Goal: Task Accomplishment & Management: Manage account settings

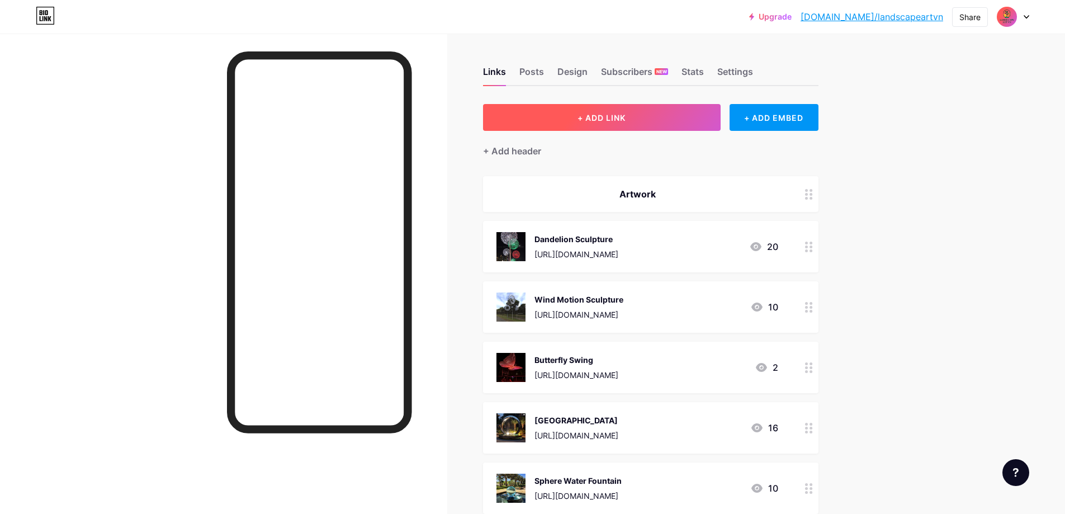
click at [626, 129] on button "+ ADD LINK" at bounding box center [602, 117] width 238 height 27
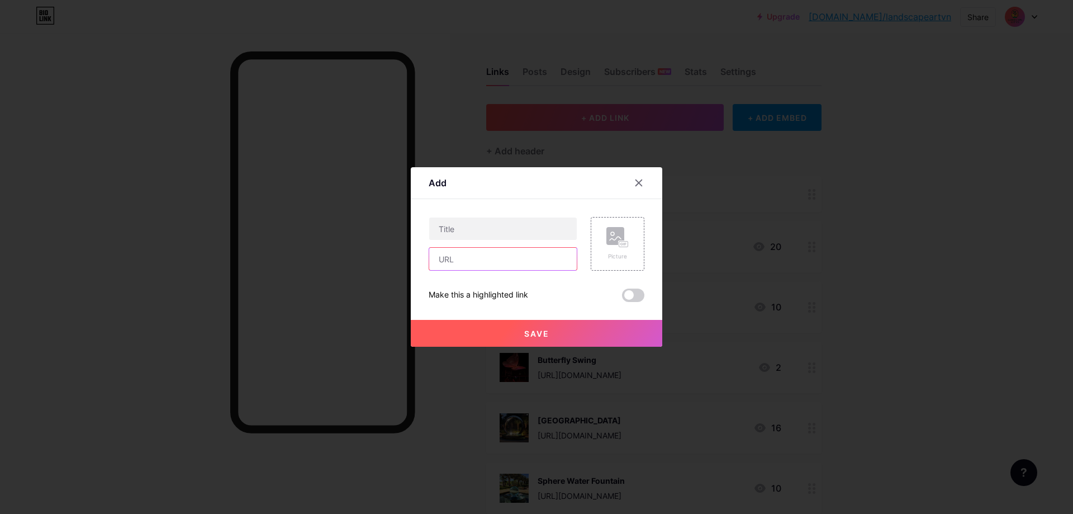
click at [496, 260] on input "text" at bounding box center [503, 259] width 148 height 22
paste input "[URL][DOMAIN_NAME]"
type input "[URL][DOMAIN_NAME]"
click at [607, 242] on rect at bounding box center [616, 236] width 18 height 18
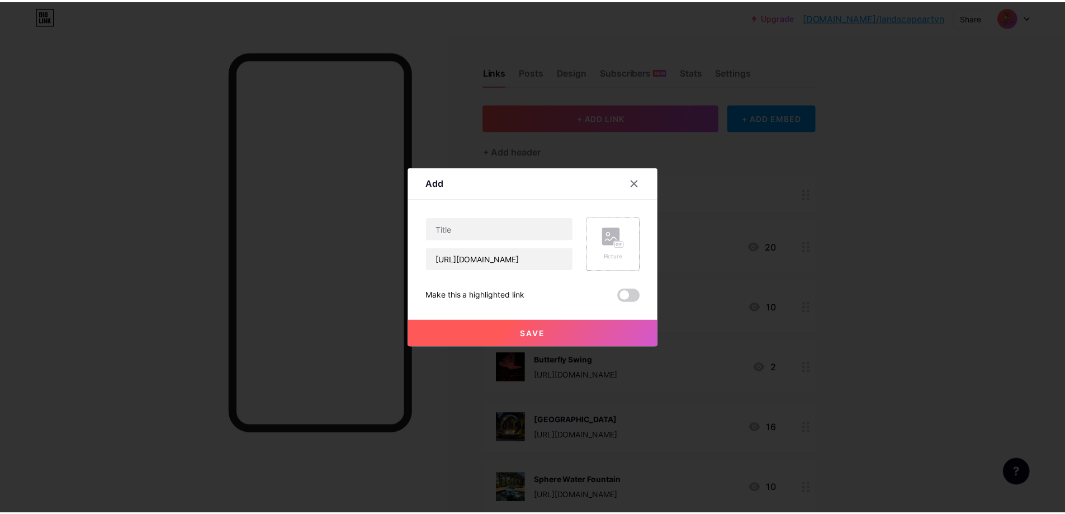
scroll to position [0, 0]
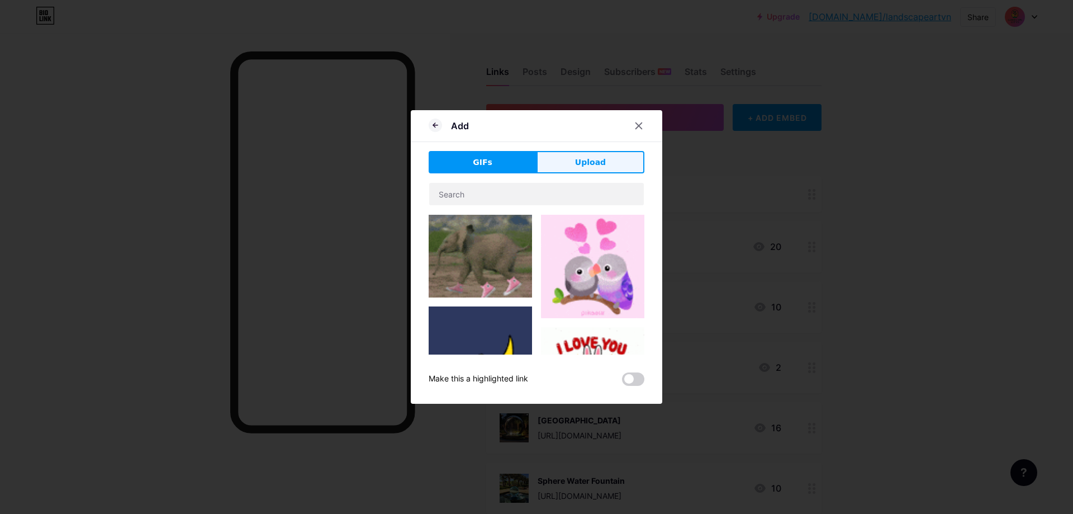
click at [579, 163] on span "Upload" at bounding box center [590, 163] width 31 height 12
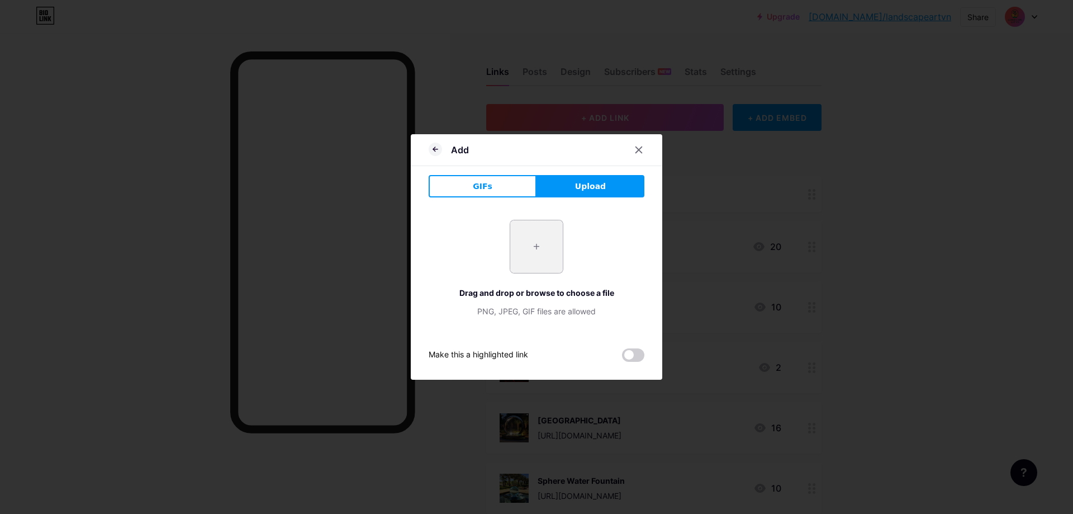
click at [512, 239] on input "file" at bounding box center [536, 246] width 53 height 53
type input "C:\fakepath\0525.PNG"
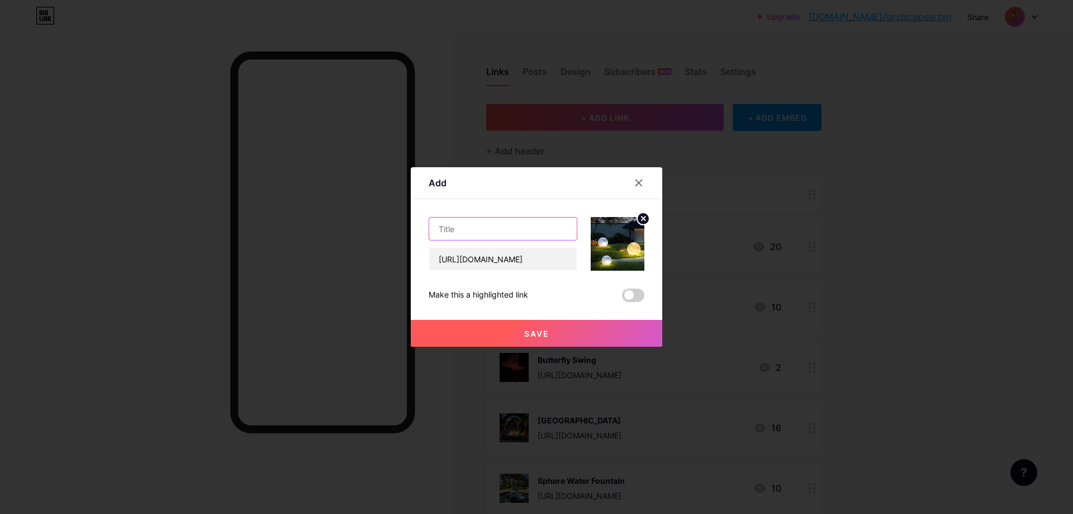
click at [478, 226] on input "text" at bounding box center [503, 228] width 148 height 22
paste input "Planet Light"
type input "Planet Light"
click at [578, 330] on button "Save" at bounding box center [537, 333] width 252 height 27
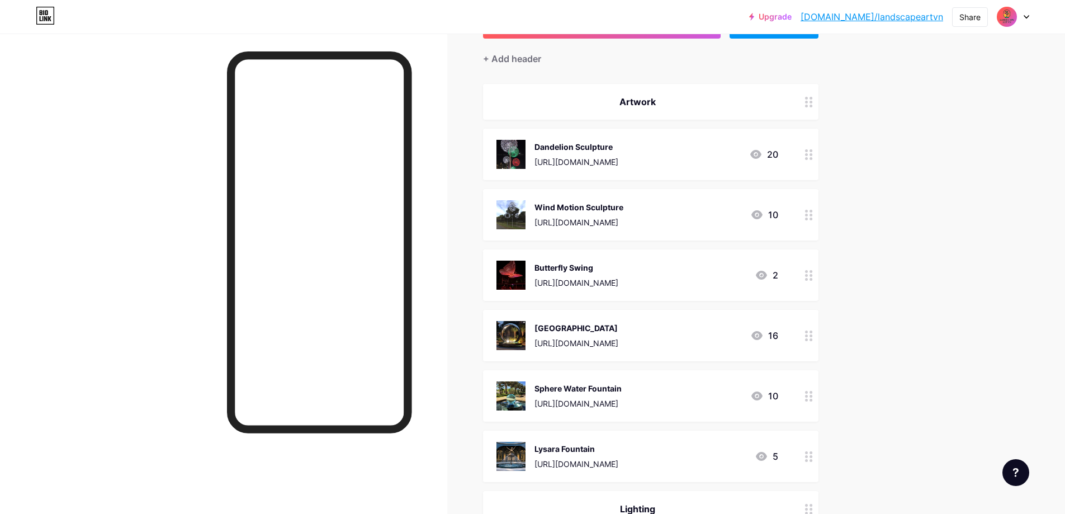
scroll to position [112, 0]
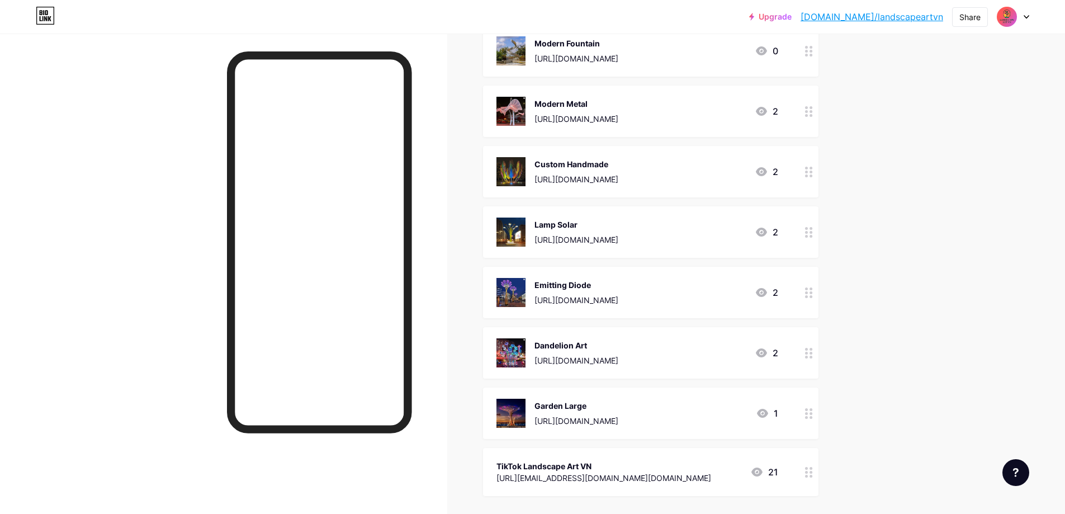
scroll to position [1423, 0]
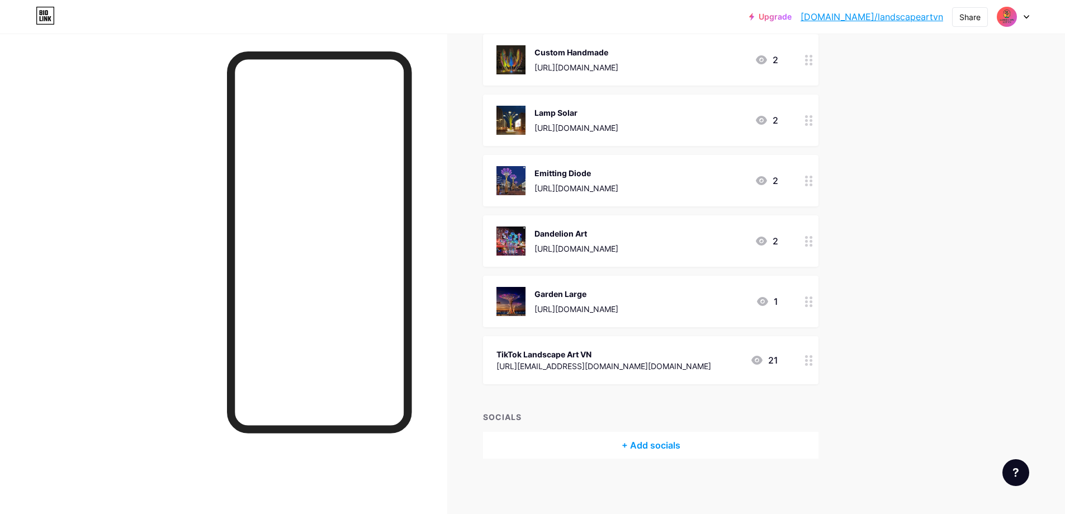
click at [573, 351] on div "TikTok Landscape Art VN" at bounding box center [603, 354] width 215 height 12
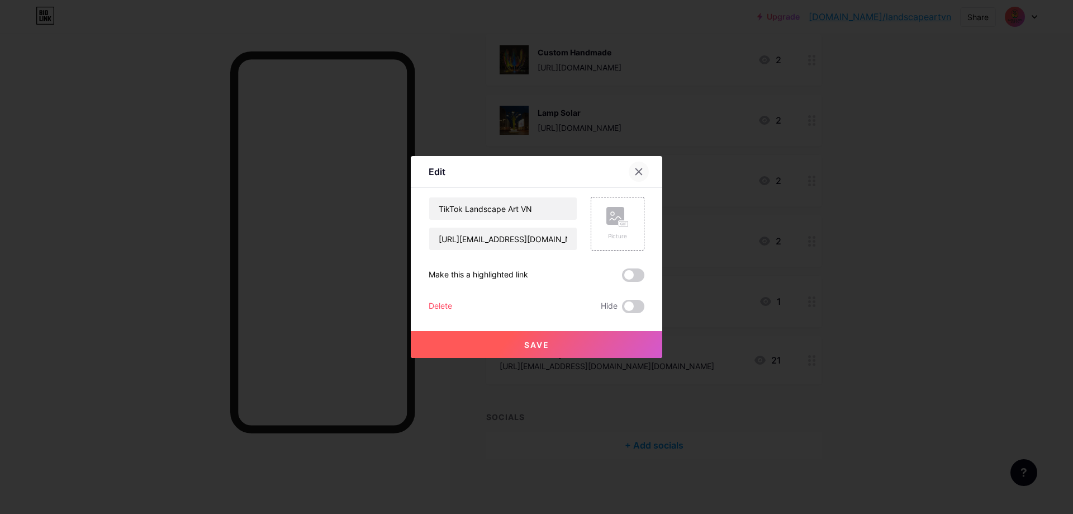
click at [639, 172] on icon at bounding box center [638, 171] width 9 height 9
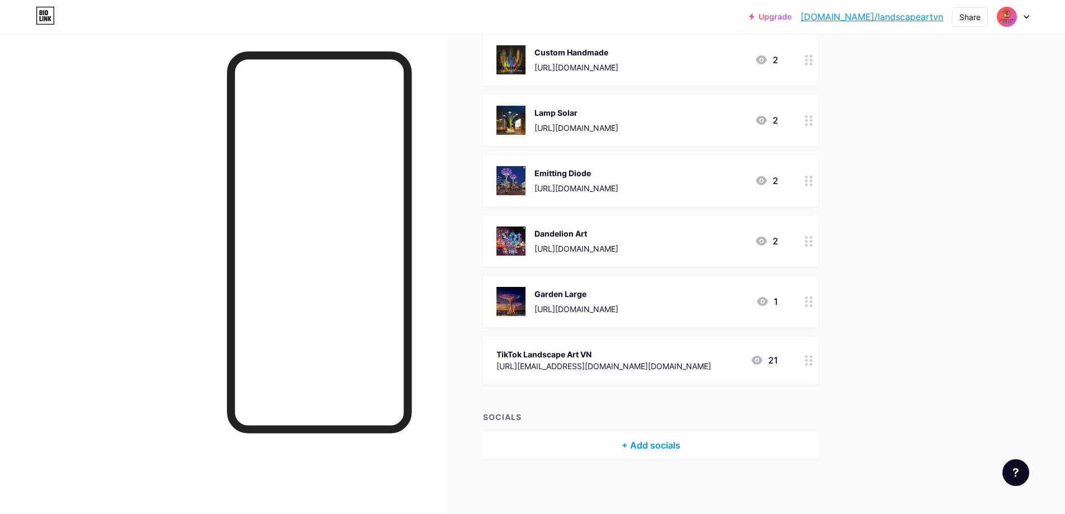
click at [760, 360] on icon at bounding box center [756, 360] width 11 height 9
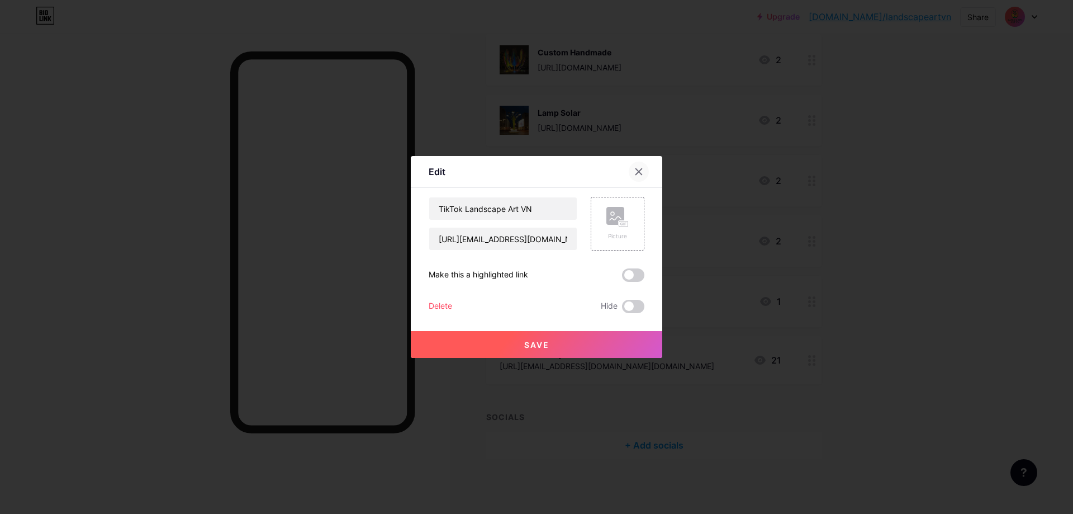
click at [636, 169] on icon at bounding box center [638, 171] width 9 height 9
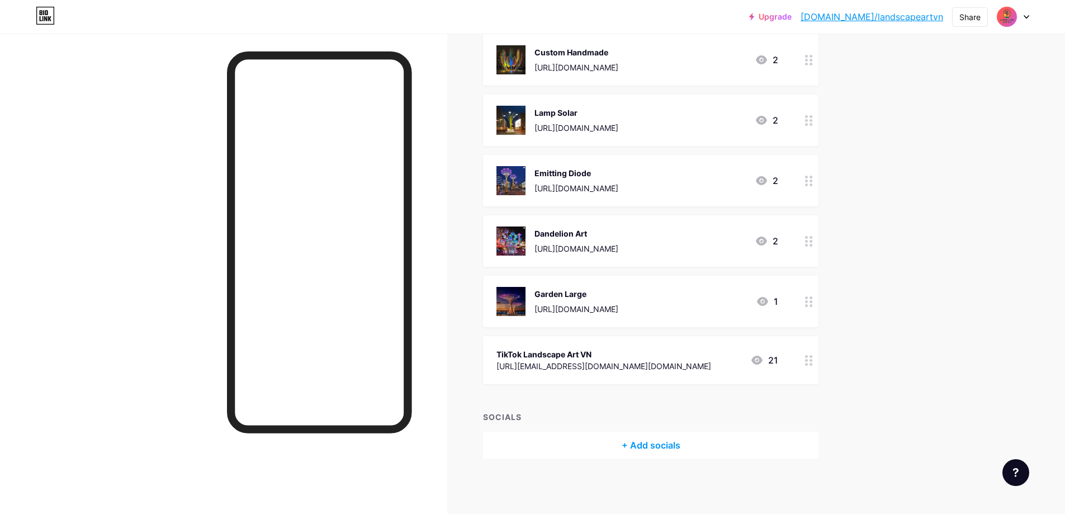
click at [777, 360] on div "21" at bounding box center [764, 359] width 28 height 13
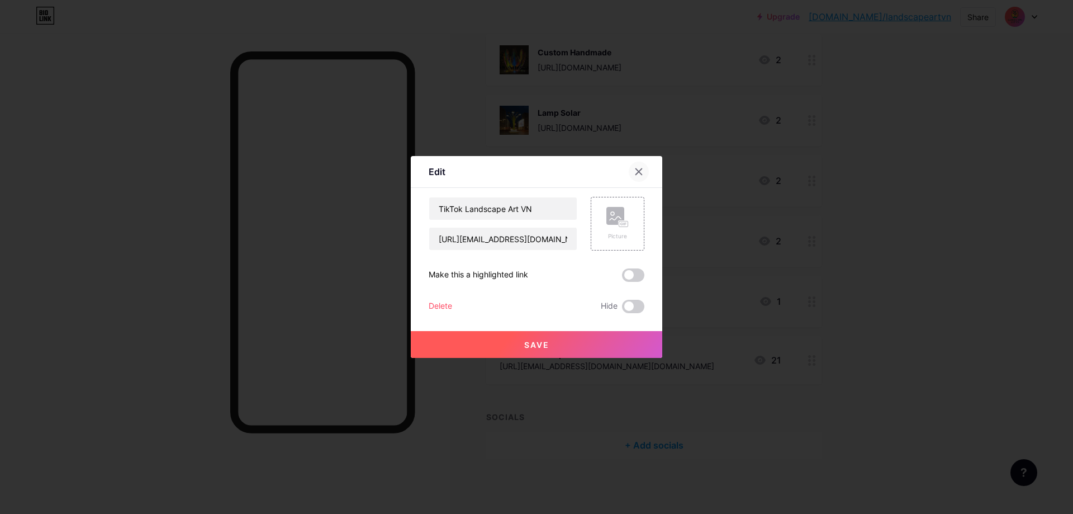
click at [636, 168] on icon at bounding box center [638, 171] width 9 height 9
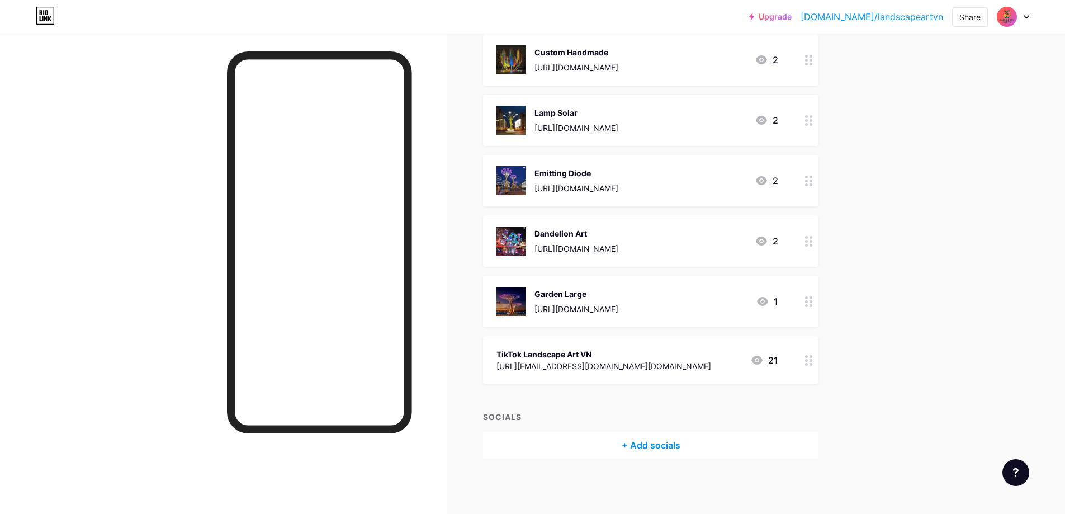
click at [817, 363] on div at bounding box center [808, 360] width 19 height 48
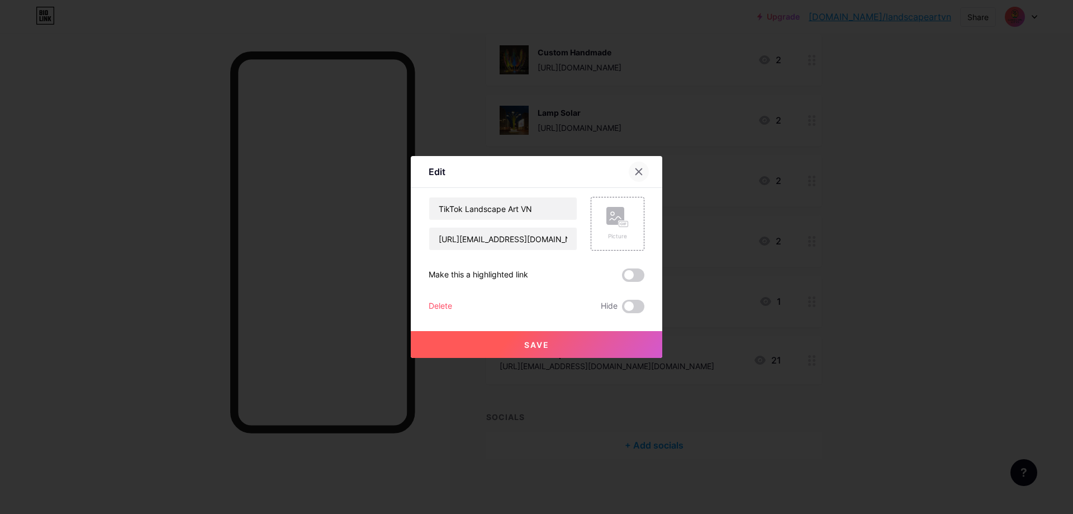
click at [634, 171] on icon at bounding box center [638, 171] width 9 height 9
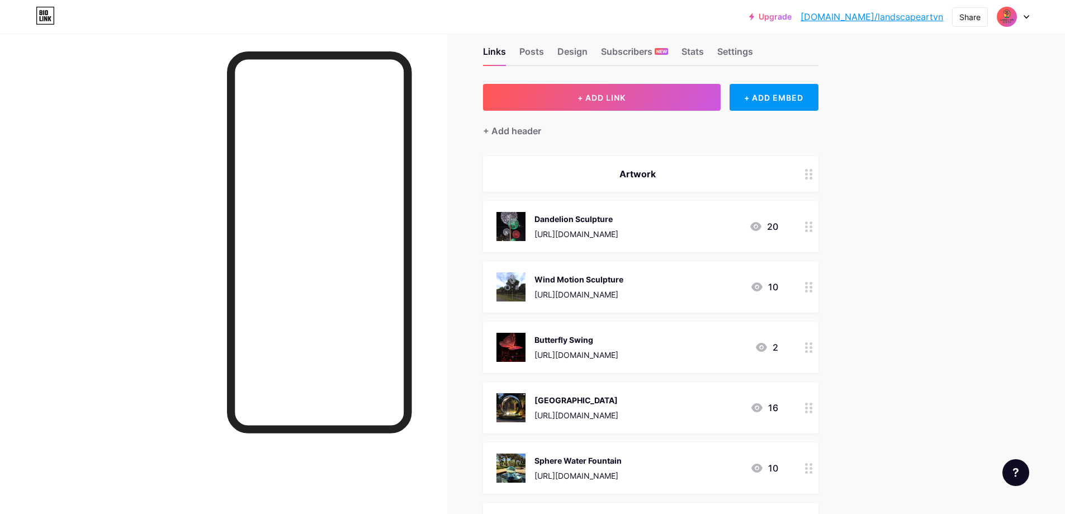
scroll to position [0, 0]
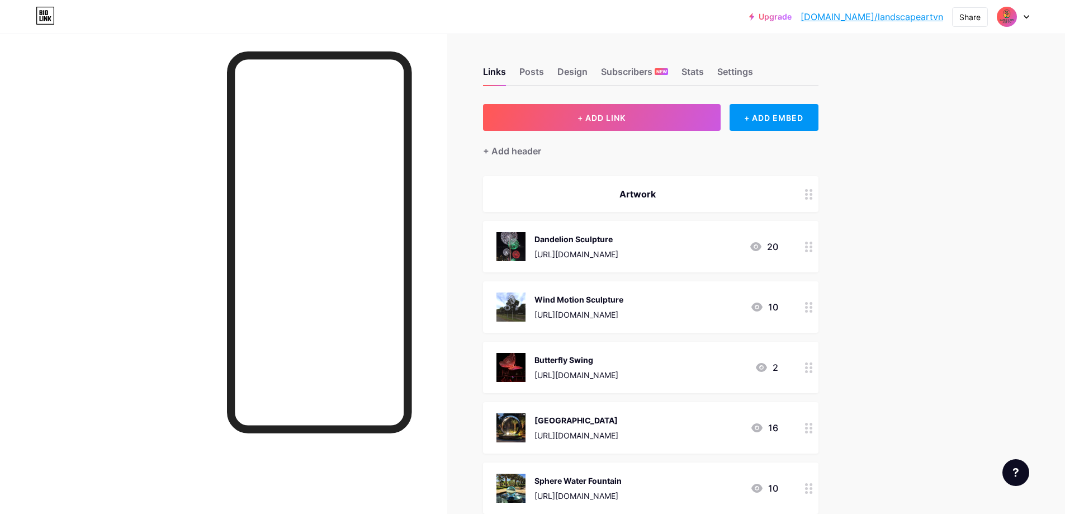
click at [1024, 19] on div at bounding box center [1013, 17] width 32 height 20
click at [944, 65] on div "Landscape Art VN" at bounding box center [965, 67] width 86 height 9
